Goal: Information Seeking & Learning: Learn about a topic

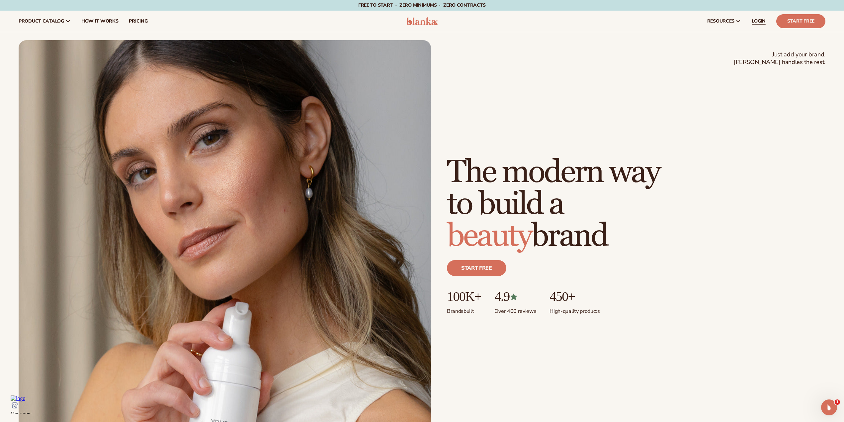
click at [756, 19] on span "LOGIN" at bounding box center [759, 21] width 14 height 5
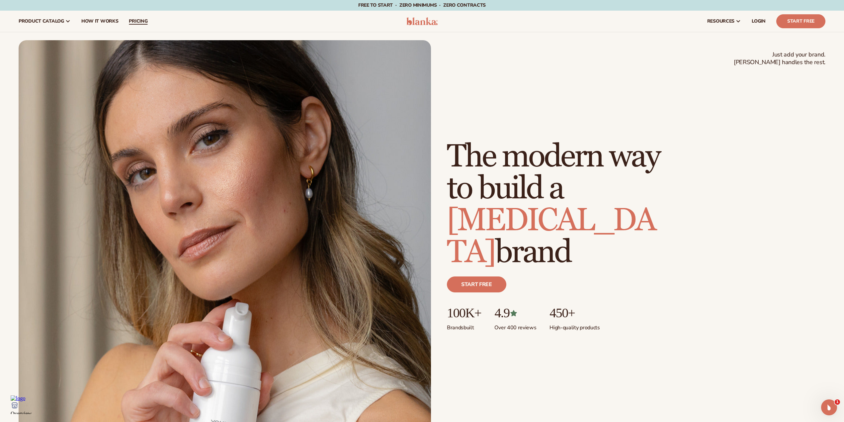
click at [132, 20] on span "pricing" at bounding box center [138, 21] width 19 height 5
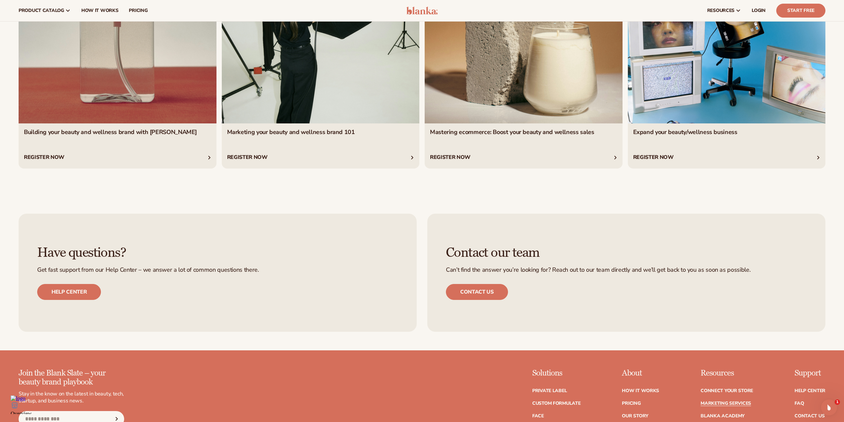
scroll to position [1590, 0]
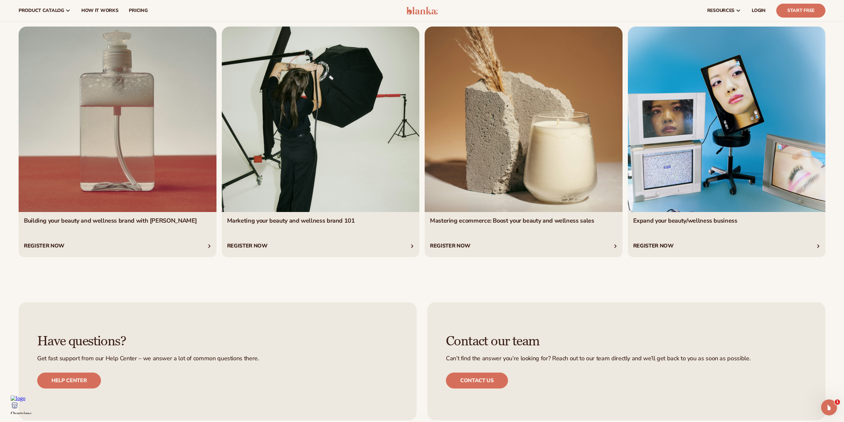
click at [110, 151] on link "1 / 4" at bounding box center [118, 142] width 198 height 231
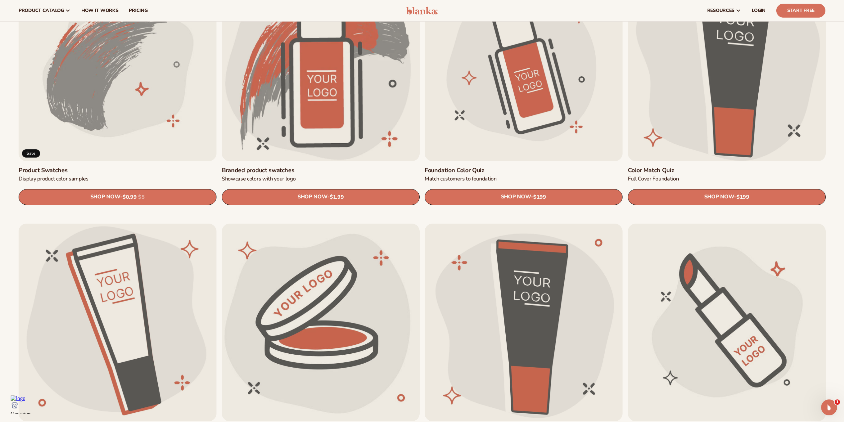
scroll to position [443, 0]
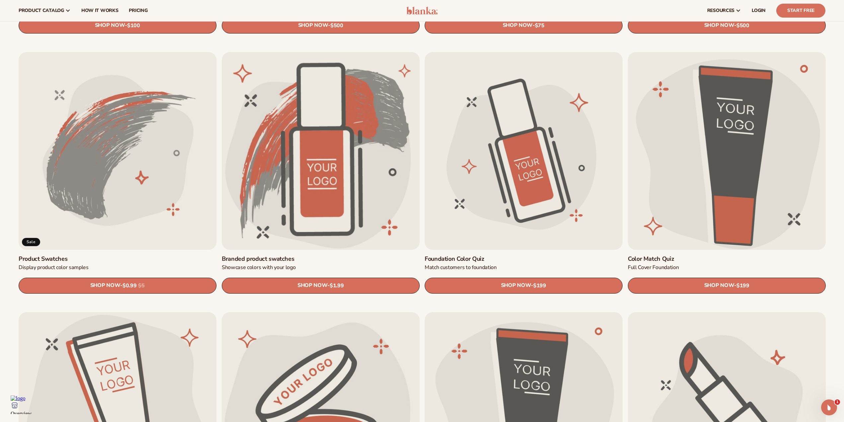
click at [694, 255] on link "Color Match Quiz" at bounding box center [727, 259] width 198 height 8
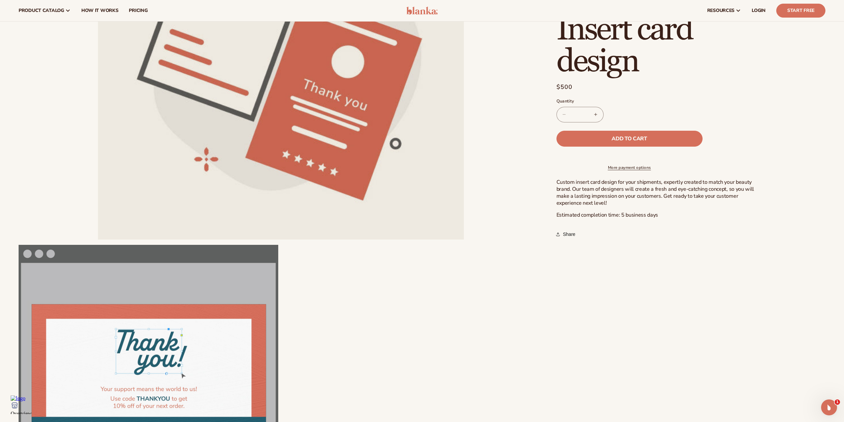
scroll to position [89, 0]
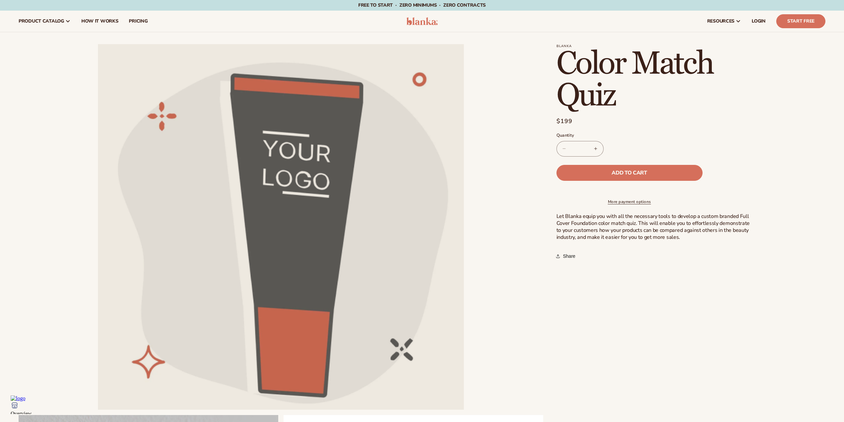
click at [596, 147] on button "Increase quantity for Color Match Quiz" at bounding box center [595, 149] width 15 height 16
click at [562, 149] on button "Decrease quantity for Color Match Quiz" at bounding box center [564, 149] width 15 height 16
type input "*"
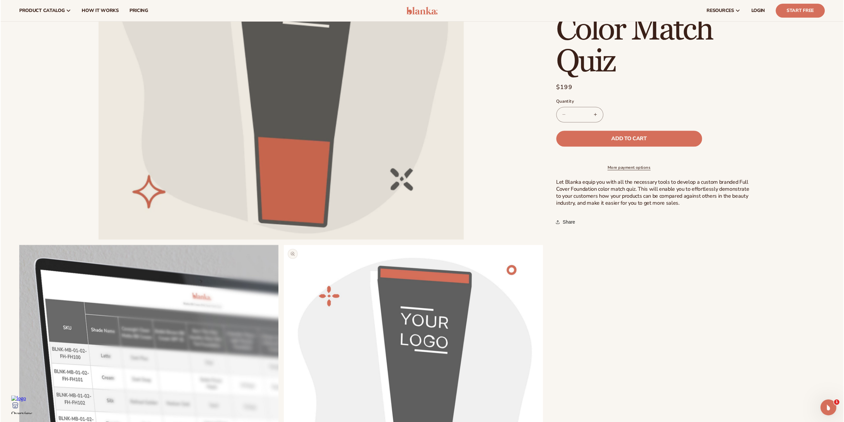
scroll to position [89, 0]
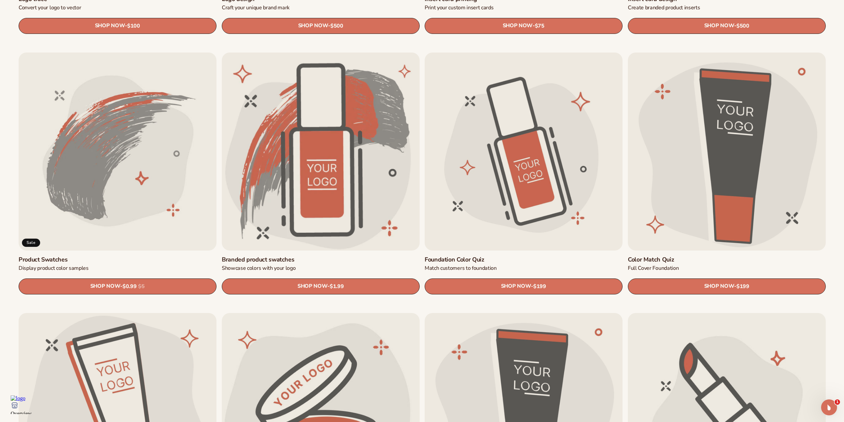
click at [500, 255] on link "Foundation Color Quiz" at bounding box center [524, 259] width 198 height 8
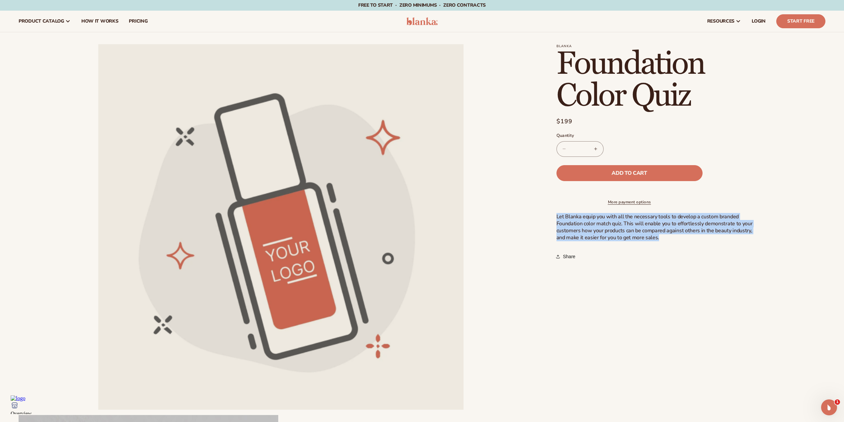
drag, startPoint x: 554, startPoint y: 218, endPoint x: 667, endPoint y: 246, distance: 116.6
click at [667, 246] on div "Blanka Foundation Color Quiz Foundation Color Quiz Regular price $199 Sale pric…" at bounding box center [684, 362] width 283 height 637
copy p "Let Blanka equip you with all the necessary tools to develop a custom branded F…"
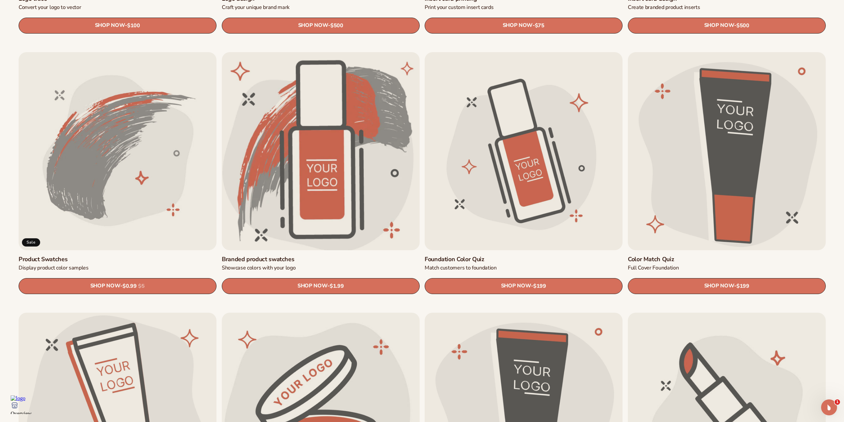
click at [346, 255] on link "Branded product swatches" at bounding box center [321, 259] width 198 height 8
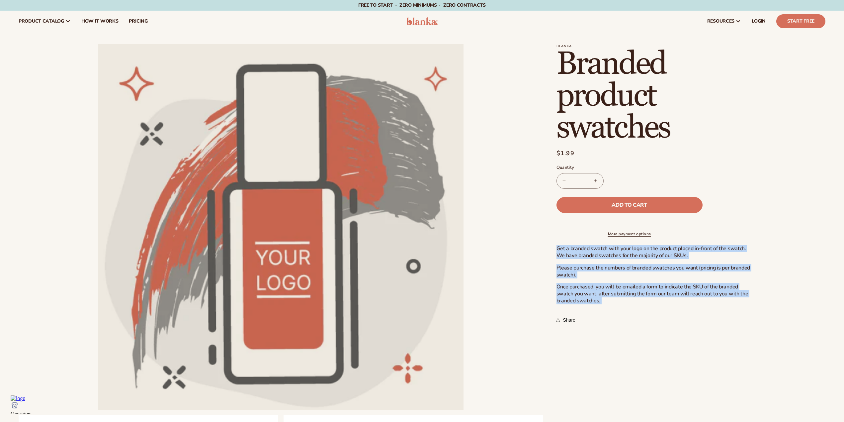
drag, startPoint x: 554, startPoint y: 252, endPoint x: 749, endPoint y: 320, distance: 206.5
copy section "Get a branded swatch with your logo on the product placed in-front of the swatc…"
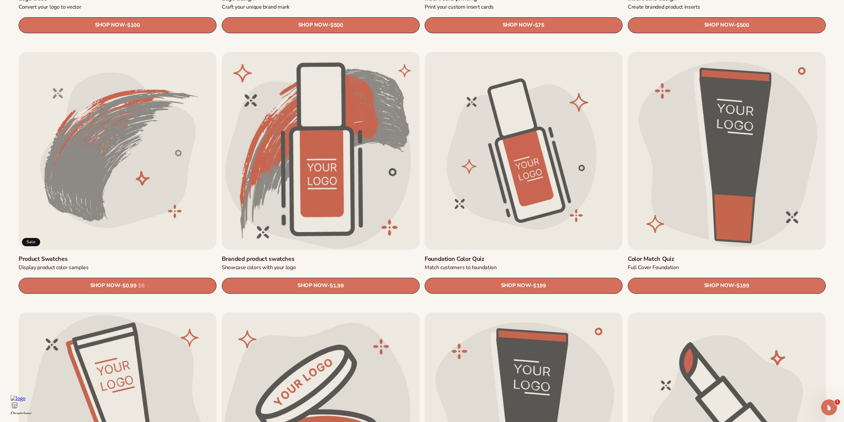
click at [137, 255] on link "Product Swatches" at bounding box center [118, 259] width 198 height 8
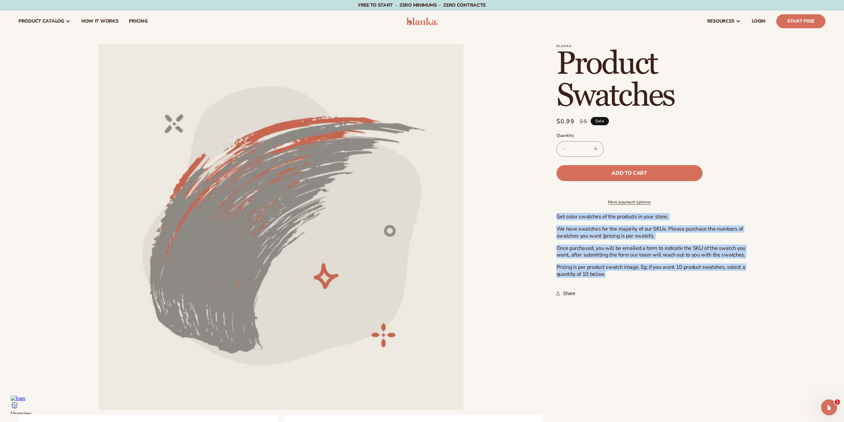
drag, startPoint x: 554, startPoint y: 222, endPoint x: 729, endPoint y: 281, distance: 184.7
copy div "Get color swatches of the products in your store. We have swatches for the majo…"
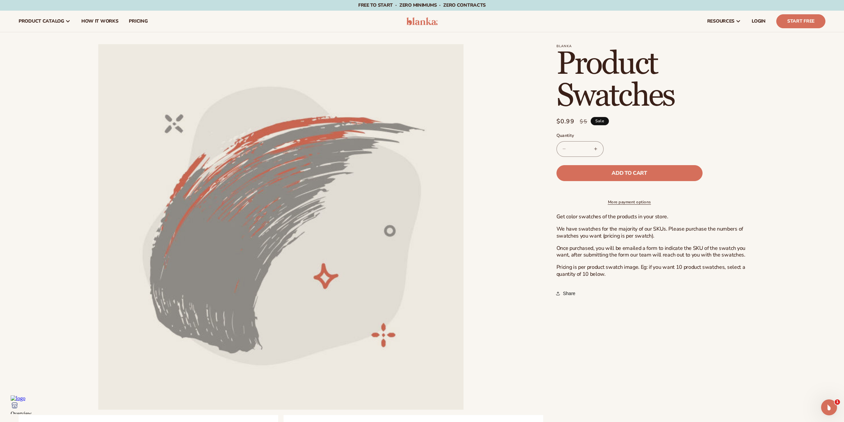
click at [468, 117] on li "Open media 1 in modal" at bounding box center [281, 226] width 525 height 365
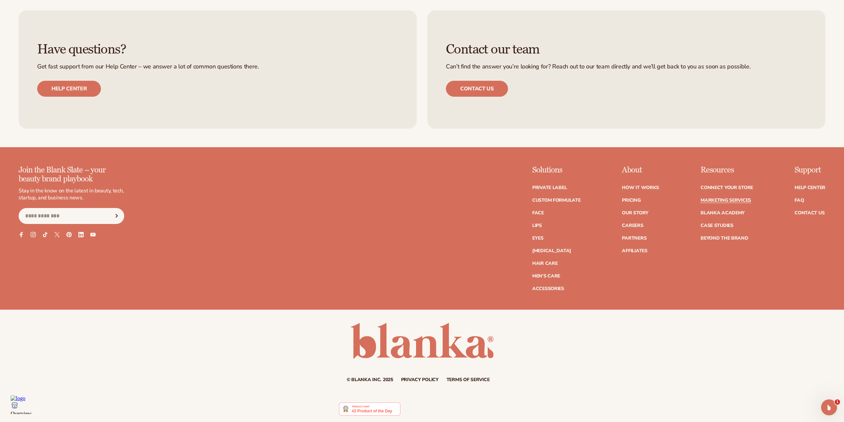
scroll to position [1882, 0]
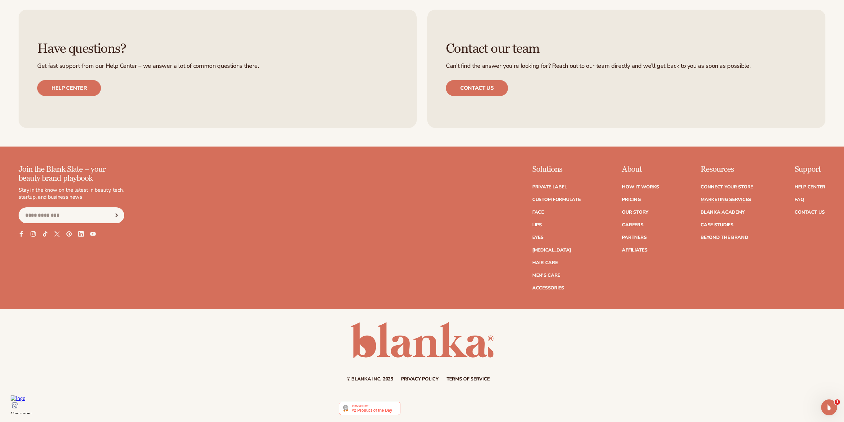
drag, startPoint x: 489, startPoint y: 289, endPoint x: 558, endPoint y: 293, distance: 69.2
click at [563, 189] on link "Private label" at bounding box center [549, 187] width 35 height 5
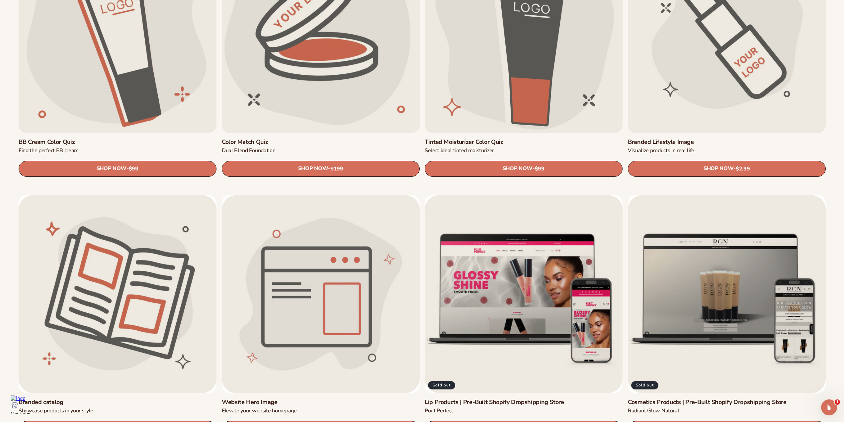
scroll to position [909, 0]
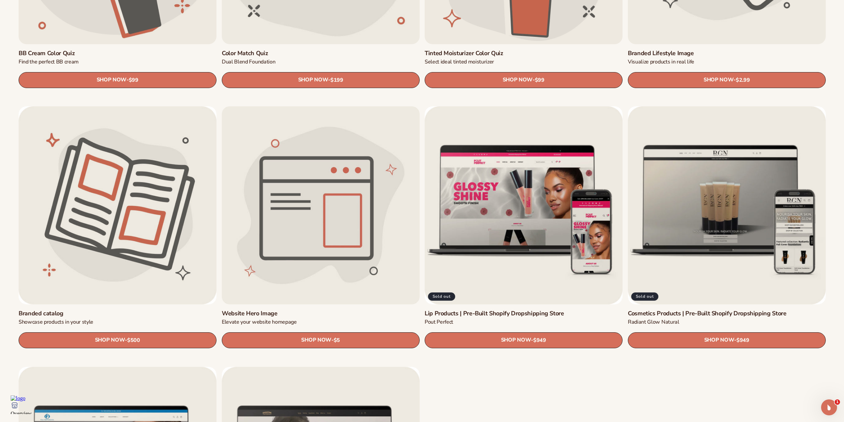
click at [356, 309] on link "Website Hero Image" at bounding box center [321, 313] width 198 height 8
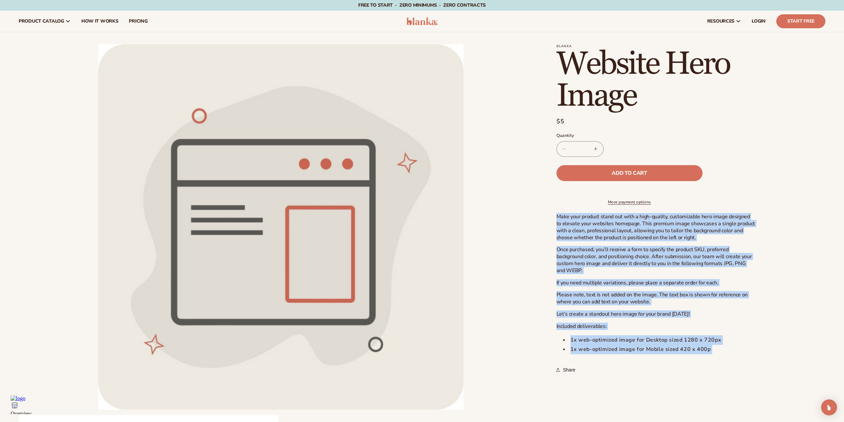
drag, startPoint x: 552, startPoint y: 221, endPoint x: 728, endPoint y: 363, distance: 226.4
click at [728, 363] on div "Blanka Website Hero Image Website Hero Image Regular price $5 Sale price $5 Reg…" at bounding box center [684, 362] width 283 height 637
copy section "Make your product stand out with a high-quality, customizable hero image design…"
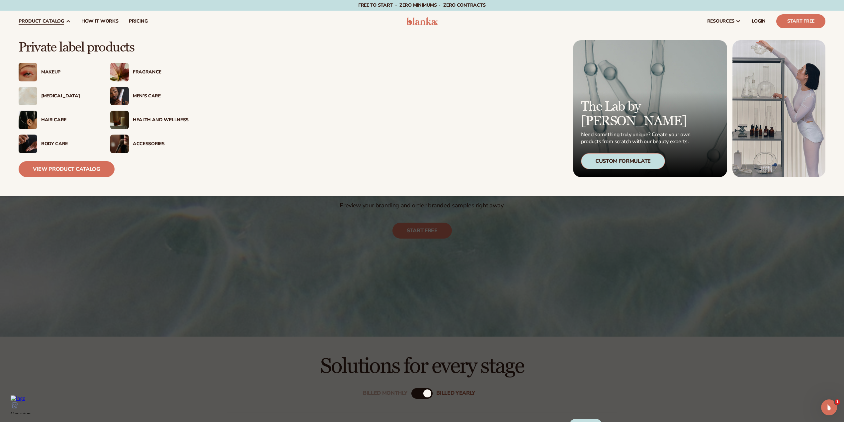
click at [150, 143] on div "Accessories" at bounding box center [161, 144] width 56 height 6
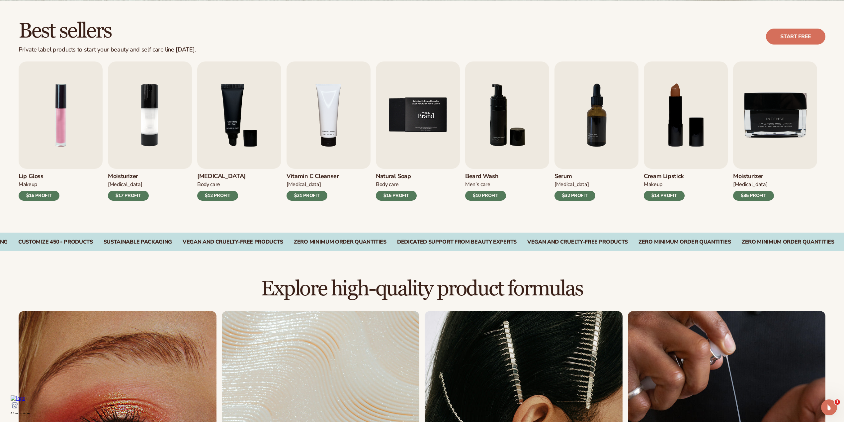
click at [448, 136] on img "5 / 9" at bounding box center [418, 114] width 84 height 107
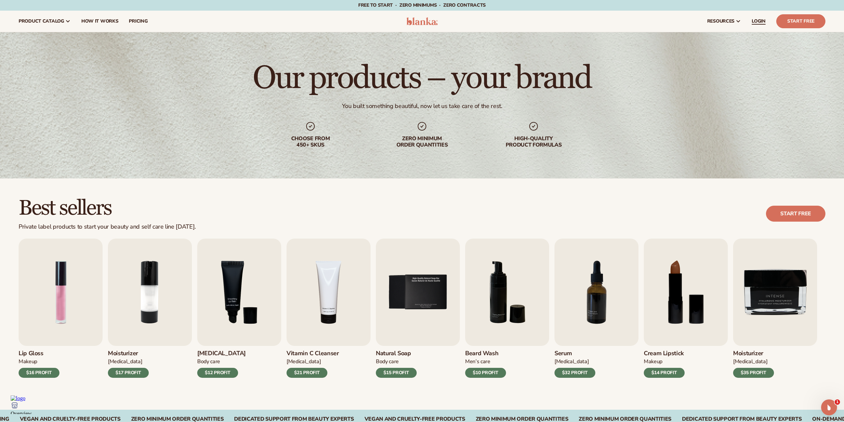
click at [757, 20] on span "LOGIN" at bounding box center [759, 21] width 14 height 5
